Goal: Task Accomplishment & Management: Manage account settings

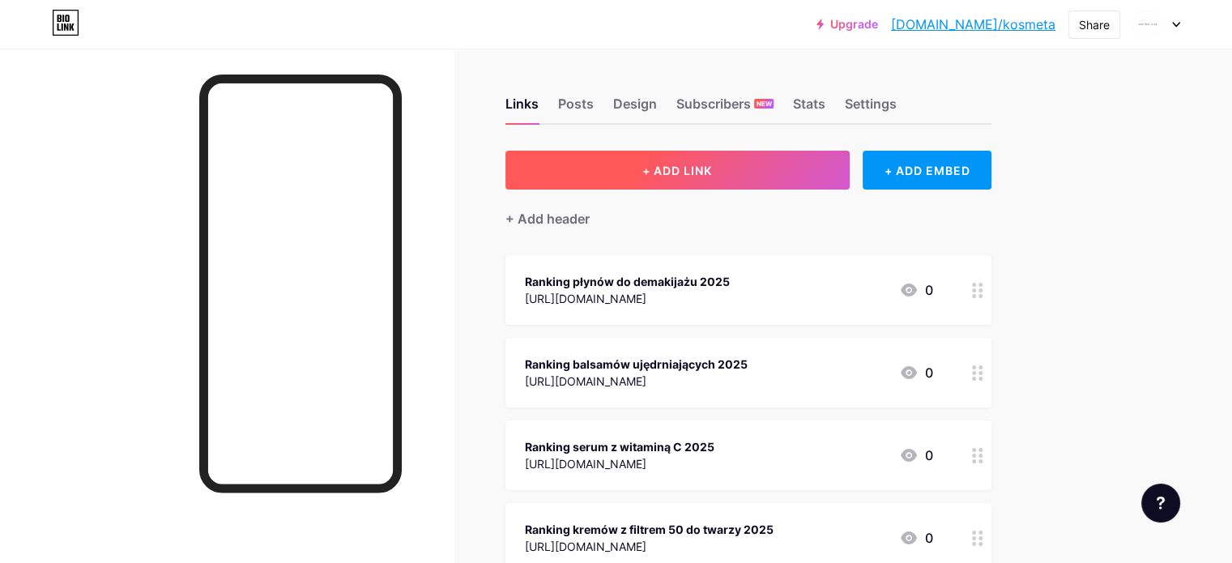
click at [747, 155] on button "+ ADD LINK" at bounding box center [678, 170] width 344 height 39
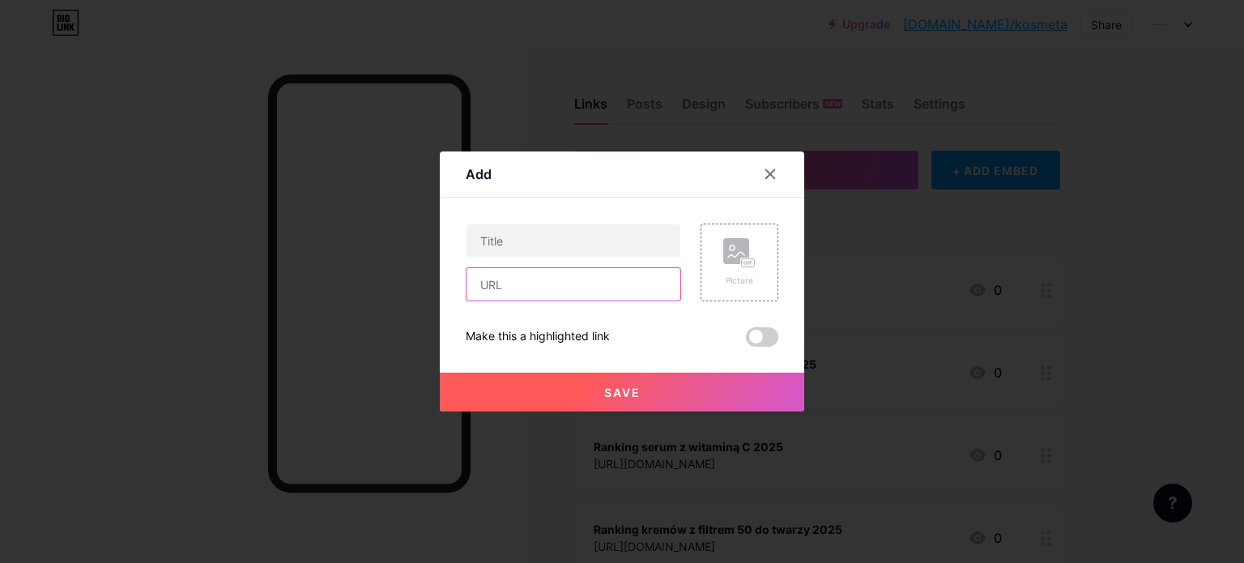
drag, startPoint x: 540, startPoint y: 293, endPoint x: 540, endPoint y: 270, distance: 23.5
click at [540, 293] on input "text" at bounding box center [574, 284] width 214 height 32
paste input "[URL][DOMAIN_NAME]"
type input "[URL][DOMAIN_NAME]"
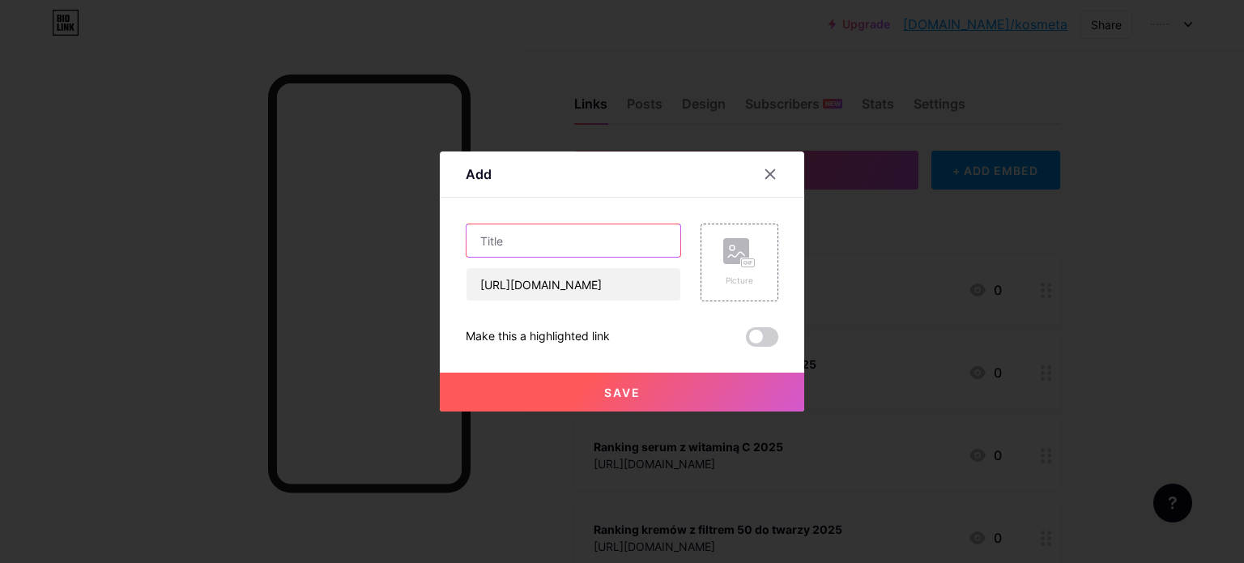
click at [538, 245] on input "text" at bounding box center [574, 240] width 214 height 32
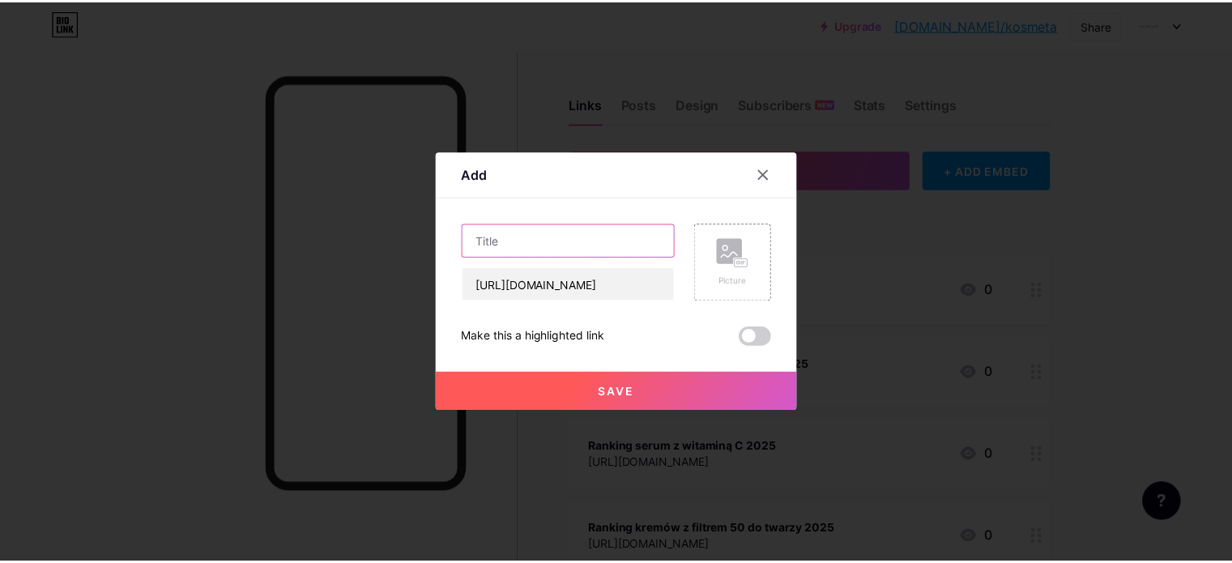
scroll to position [0, 0]
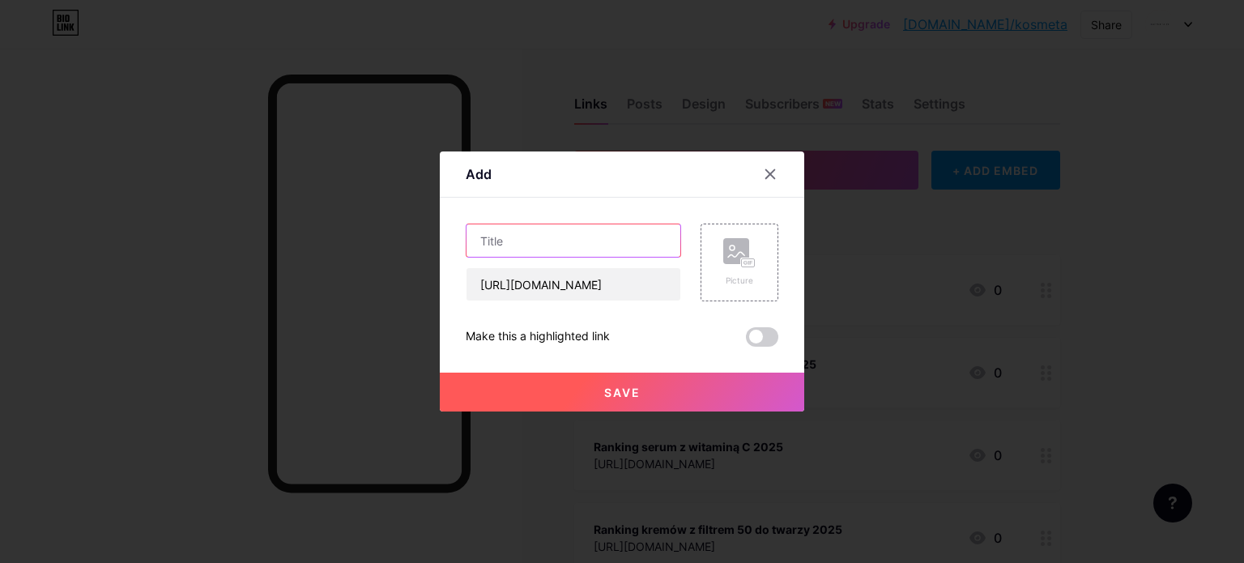
type input "r"
type input "Ranking olejków do opalania 2025"
click at [629, 389] on span "Save" at bounding box center [622, 393] width 36 height 14
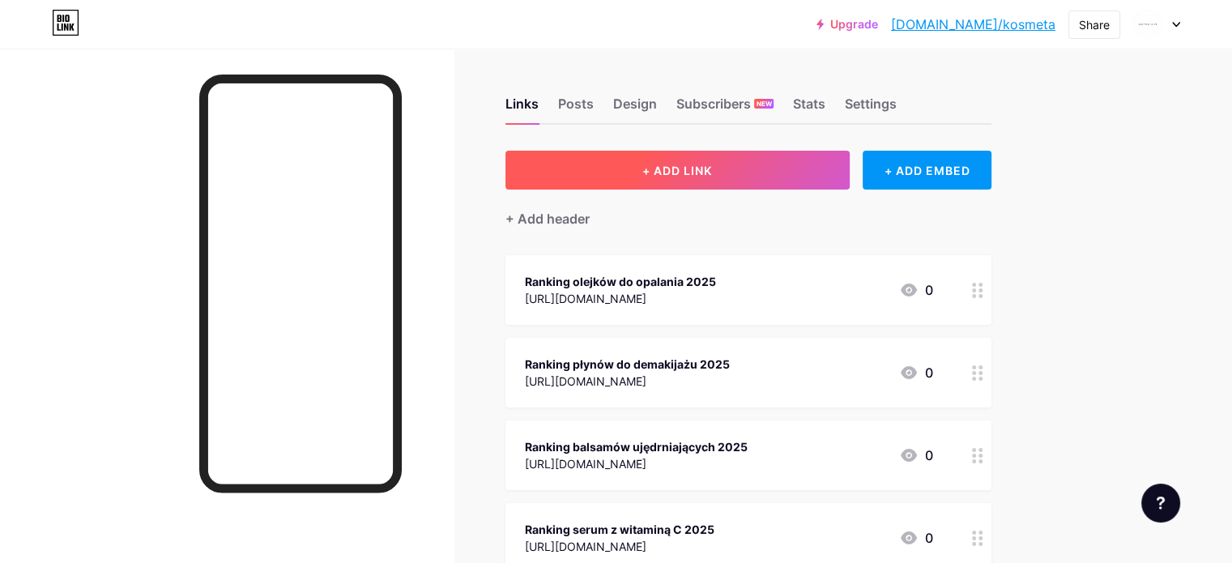
click at [712, 172] on span "+ ADD LINK" at bounding box center [677, 171] width 70 height 14
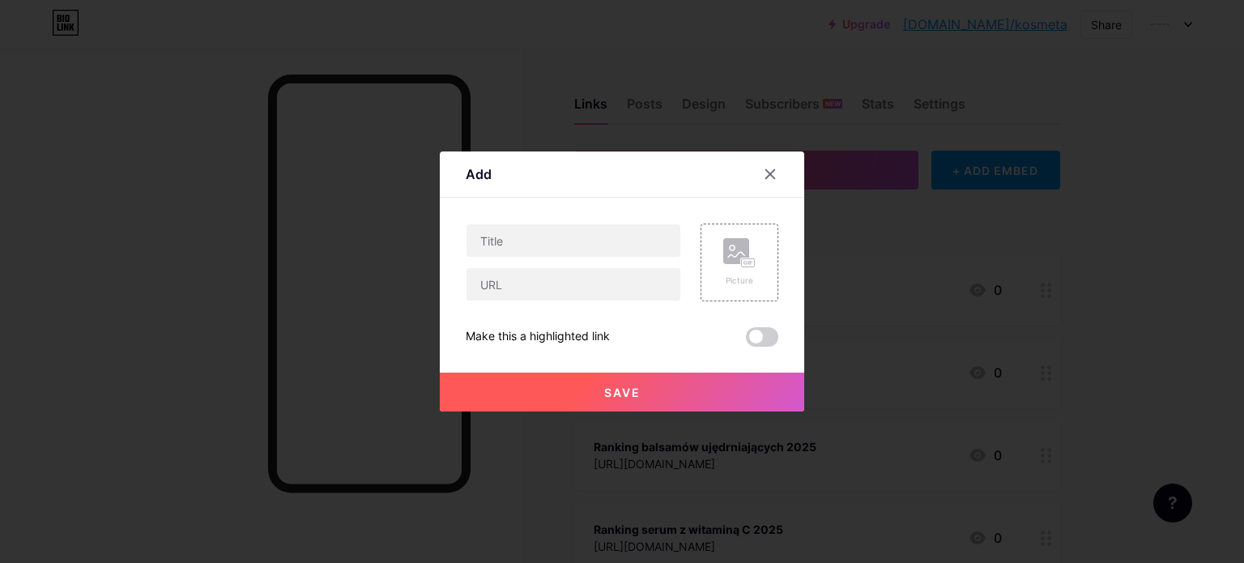
click at [538, 265] on div at bounding box center [573, 263] width 215 height 78
click at [518, 285] on input "text" at bounding box center [574, 284] width 214 height 32
paste input "[URL][DOMAIN_NAME]"
type input "[URL][DOMAIN_NAME]"
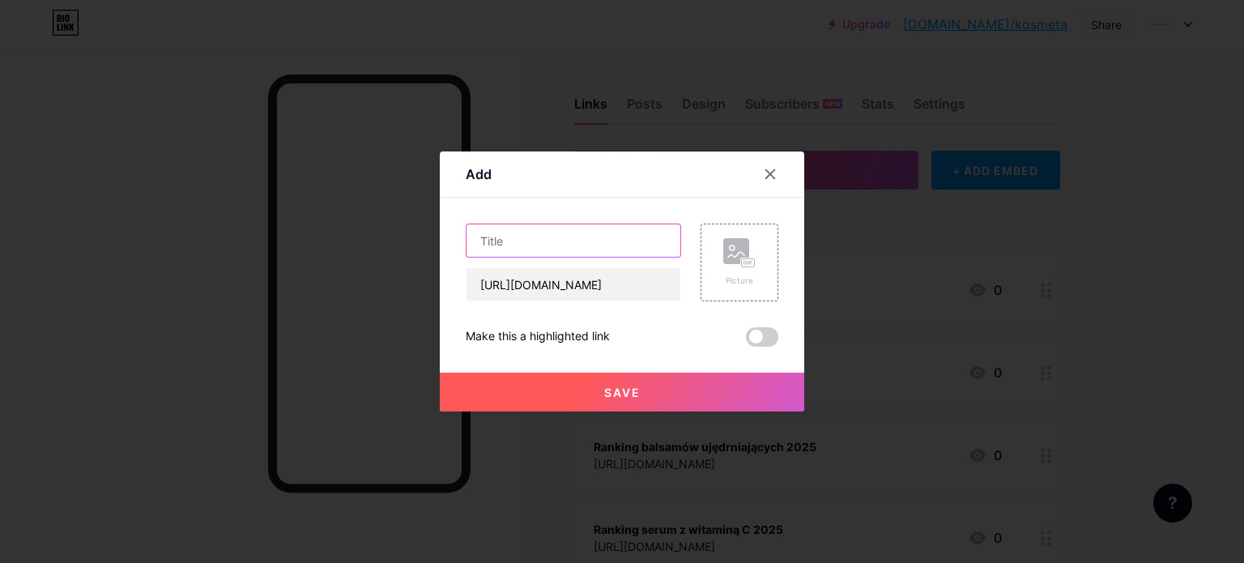
click at [525, 250] on input "text" at bounding box center [574, 240] width 214 height 32
paste input "kremów z filtrem 50 dla dzieci i niemowląt"
type input "Ranking kremów z filtrem 50 dla dzieci i niemowląt 2025"
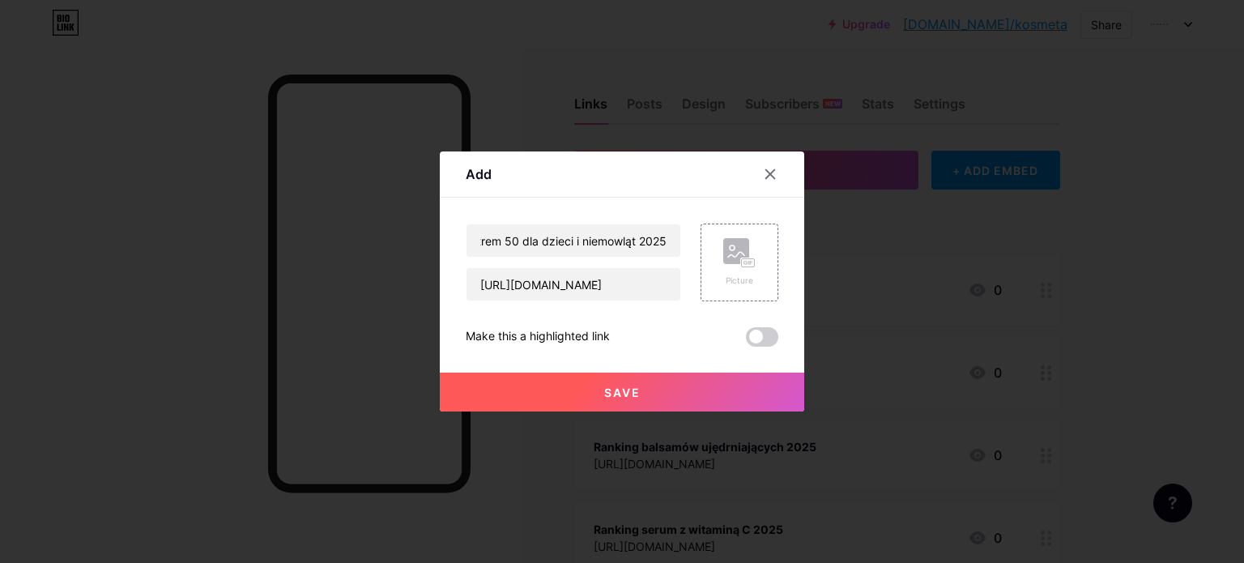
click at [596, 386] on button "Save" at bounding box center [622, 392] width 365 height 39
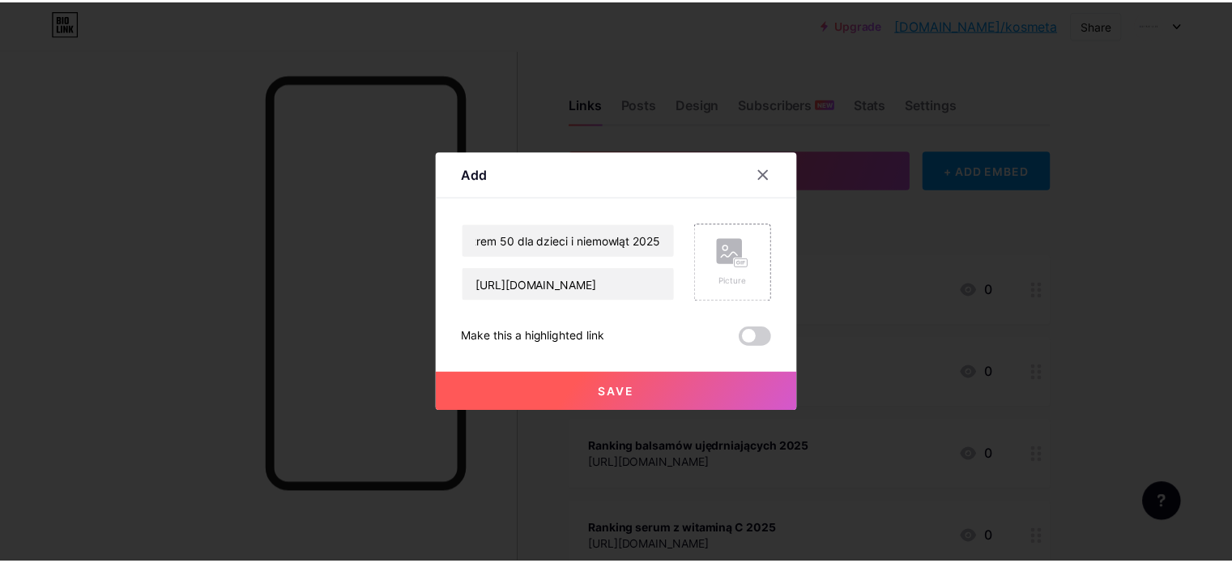
scroll to position [0, 0]
